Goal: Task Accomplishment & Management: Use online tool/utility

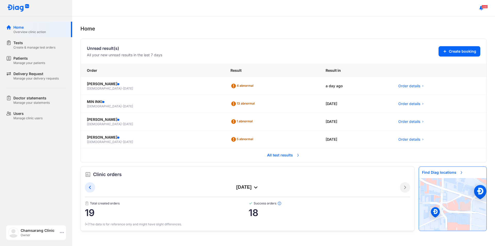
click at [61, 230] on icon at bounding box center [62, 232] width 4 height 4
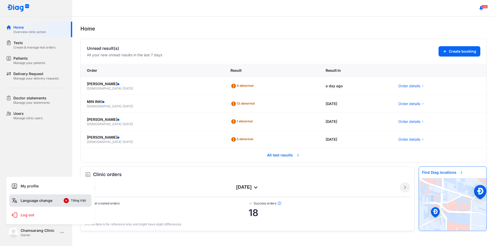
click at [70, 199] on button "Tiếng Việt" at bounding box center [74, 200] width 29 height 8
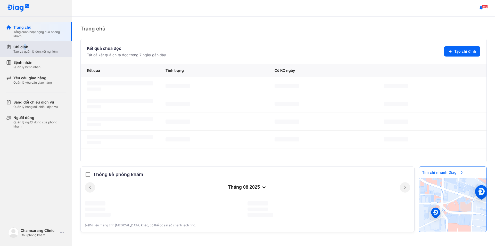
click at [24, 48] on div "Chỉ định" at bounding box center [35, 46] width 44 height 5
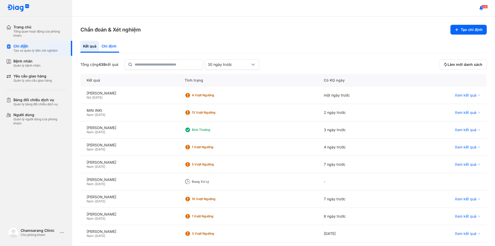
click at [110, 46] on div "Chỉ định" at bounding box center [109, 47] width 20 height 12
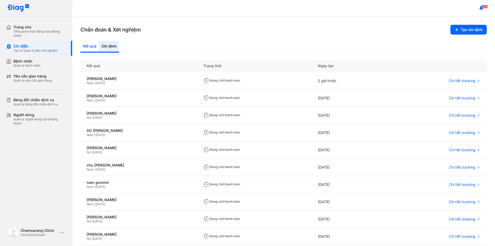
click at [99, 45] on div "Kết quả" at bounding box center [109, 47] width 20 height 12
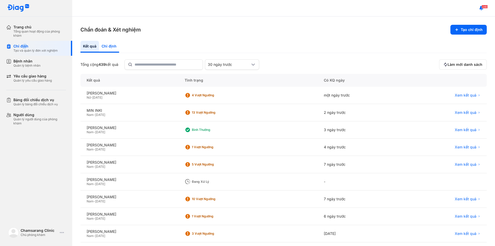
click at [107, 46] on div "Chỉ định" at bounding box center [109, 47] width 20 height 12
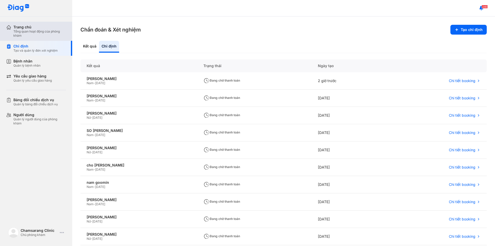
click at [36, 28] on div "Trang chủ" at bounding box center [39, 27] width 53 height 5
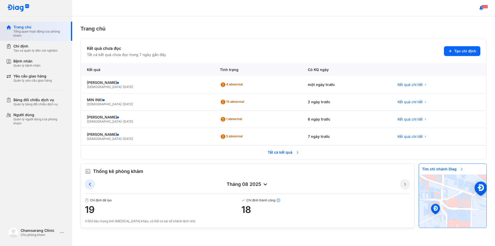
click at [38, 28] on div "Trang chủ" at bounding box center [39, 27] width 53 height 5
click at [47, 52] on div "Tạo và quản lý đơn xét nghiệm" at bounding box center [35, 50] width 44 height 4
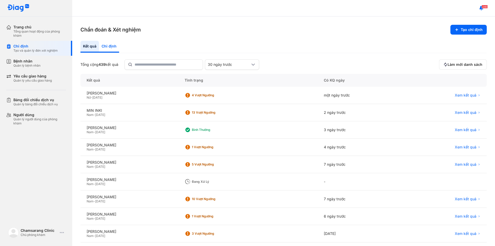
click at [106, 47] on div "Chỉ định" at bounding box center [109, 47] width 20 height 12
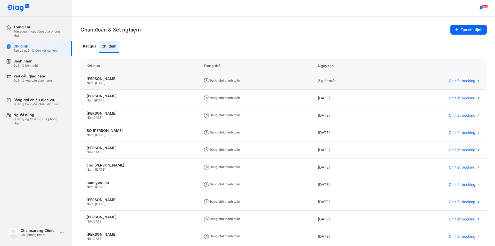
click at [123, 82] on div "Nam - [DATE]" at bounding box center [139, 83] width 104 height 4
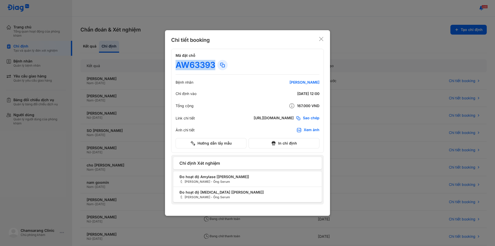
drag, startPoint x: 177, startPoint y: 65, endPoint x: 224, endPoint y: 67, distance: 46.9
click at [224, 67] on div "AW63393" at bounding box center [247, 65] width 144 height 10
copy div "AW63393"
click at [321, 36] on div "Chi tiết booking Mã đặt chỗ AW63393 Bệnh nhân [PERSON_NAME] Chỉ định vào [DATE]…" at bounding box center [247, 122] width 165 height 185
click at [322, 39] on icon at bounding box center [320, 38] width 5 height 5
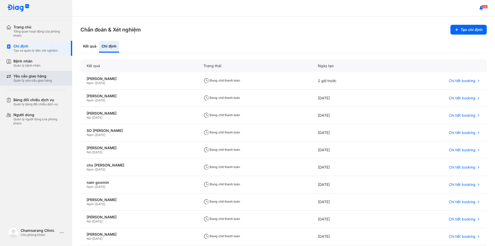
click at [31, 78] on div "Quản lý yêu cầu giao hàng" at bounding box center [32, 80] width 38 height 4
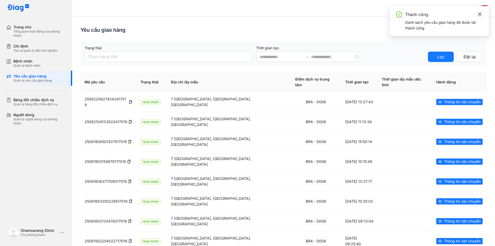
click at [479, 14] on icon "close" at bounding box center [479, 14] width 3 height 3
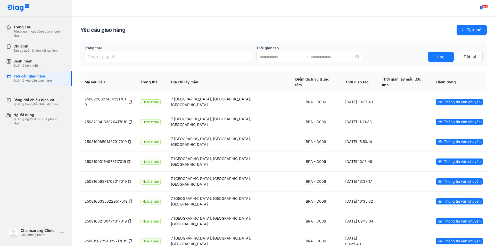
click at [468, 30] on span "Tạo mới" at bounding box center [475, 30] width 16 height 6
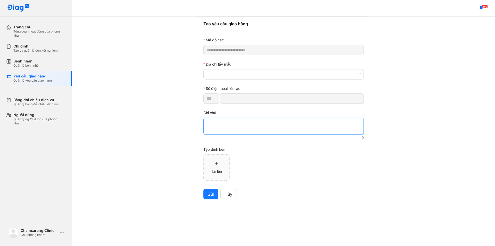
click at [219, 125] on textarea at bounding box center [283, 125] width 160 height 17
paste textarea "*******"
click at [230, 69] on div at bounding box center [283, 74] width 160 height 10
type textarea "*******"
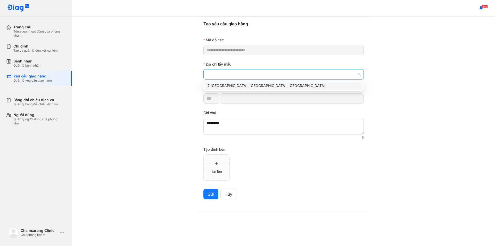
click at [222, 87] on div "7 [GEOGRAPHIC_DATA], [GEOGRAPHIC_DATA], [GEOGRAPHIC_DATA]" at bounding box center [283, 86] width 152 height 6
type input "*********"
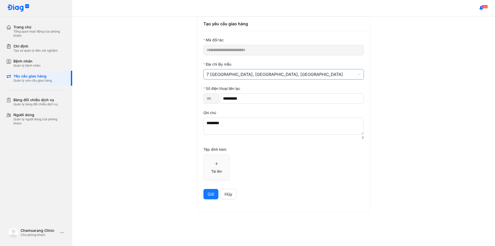
click at [212, 197] on span "Gửi" at bounding box center [210, 194] width 7 height 6
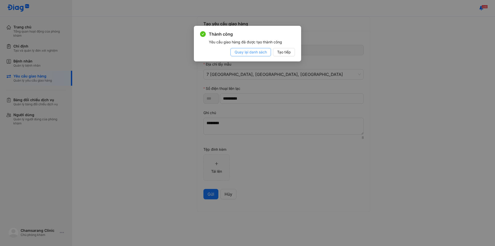
click at [256, 52] on span "Quay lại danh sách" at bounding box center [250, 52] width 32 height 6
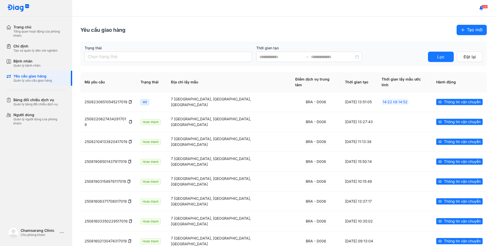
click at [210, 27] on div "Yêu cầu giao hàng Tạo mới" at bounding box center [283, 30] width 406 height 10
